Goal: Information Seeking & Learning: Stay updated

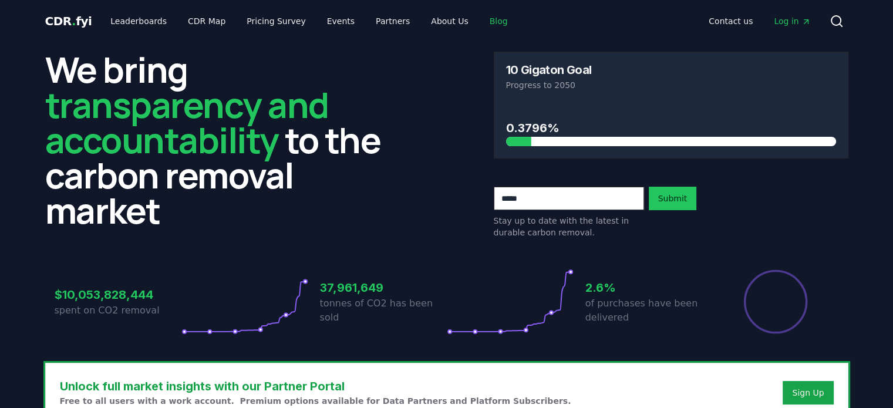
click at [480, 23] on link "Blog" at bounding box center [498, 21] width 37 height 21
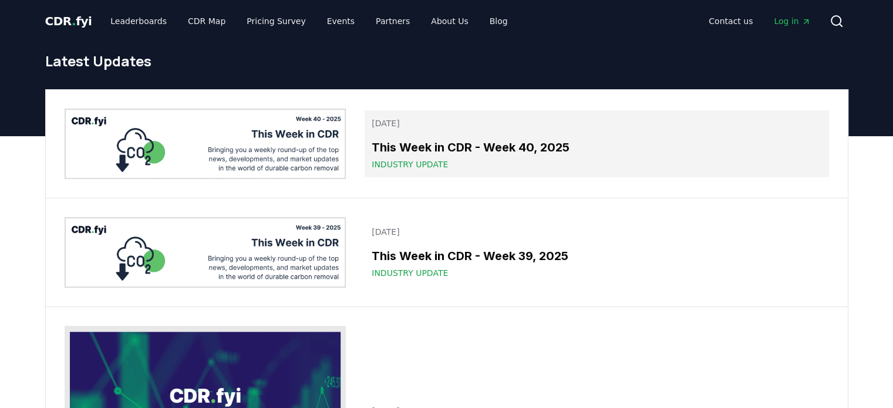
click at [495, 148] on h3 "This Week in CDR - Week 40, 2025" at bounding box center [596, 147] width 450 height 18
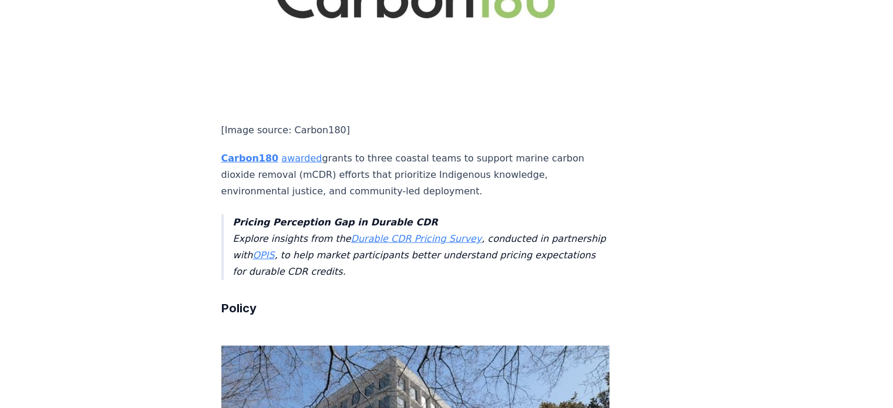
scroll to position [2911, 0]
